Goal: Task Accomplishment & Management: Use online tool/utility

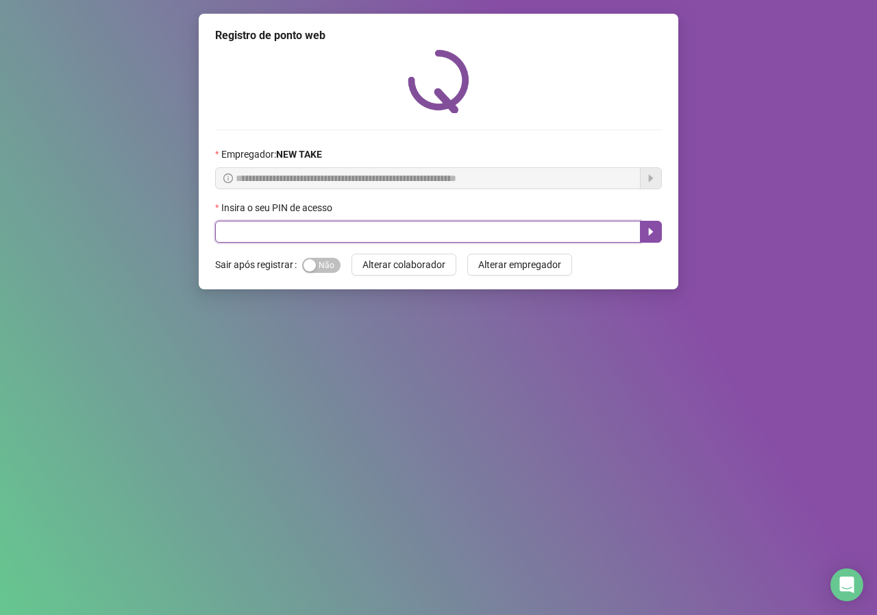
click at [419, 231] on input "text" at bounding box center [428, 232] width 426 height 22
type input "*****"
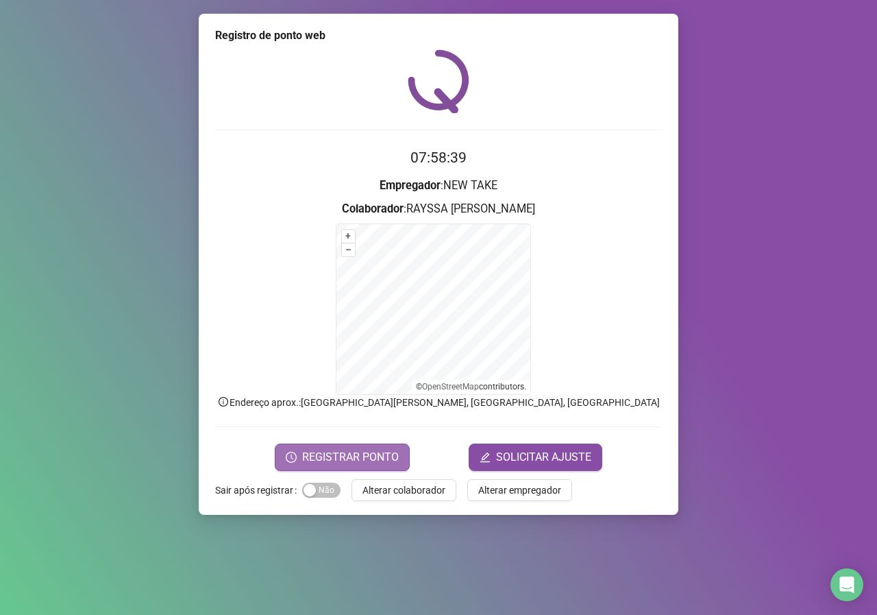
click at [312, 456] on span "REGISTRAR PONTO" at bounding box center [350, 457] width 97 height 16
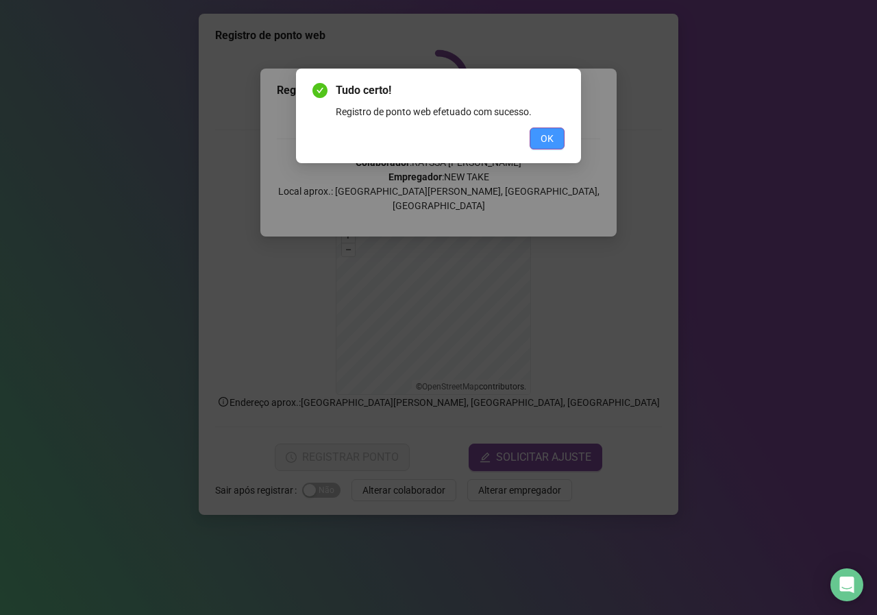
click at [563, 132] on button "OK" at bounding box center [547, 138] width 35 height 22
